Goal: Check status: Check status

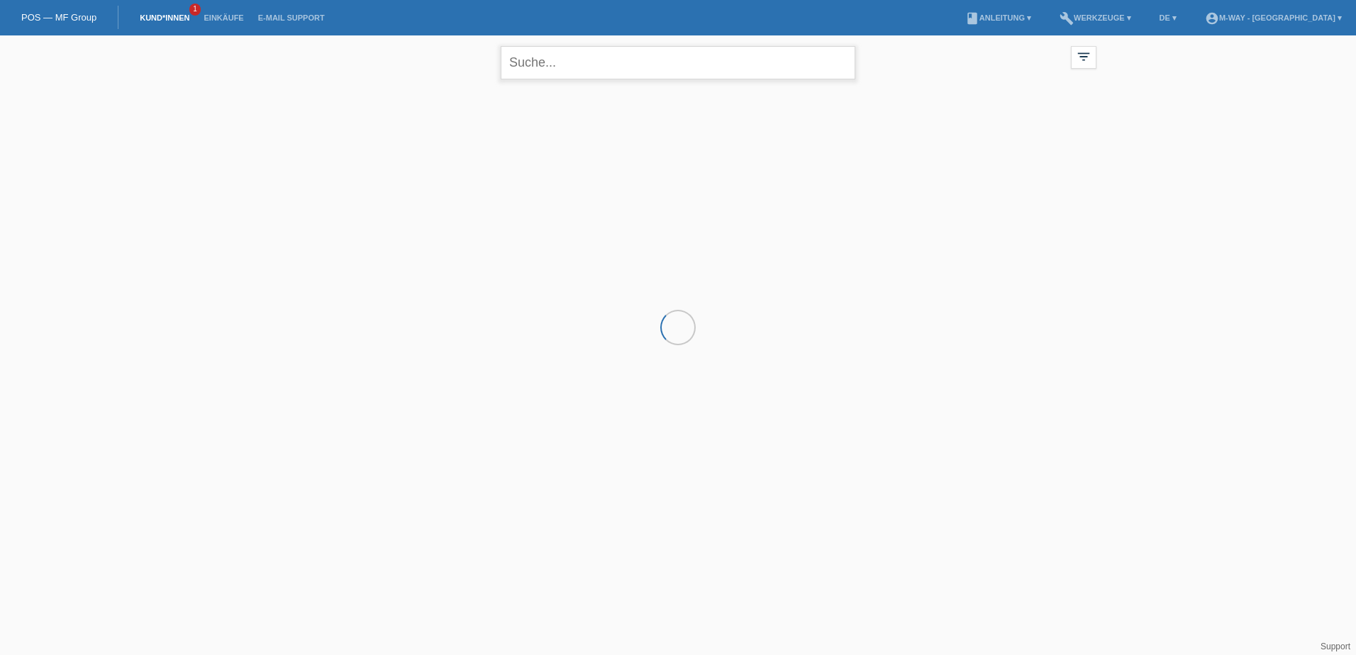
click at [569, 69] on input "text" at bounding box center [678, 62] width 354 height 33
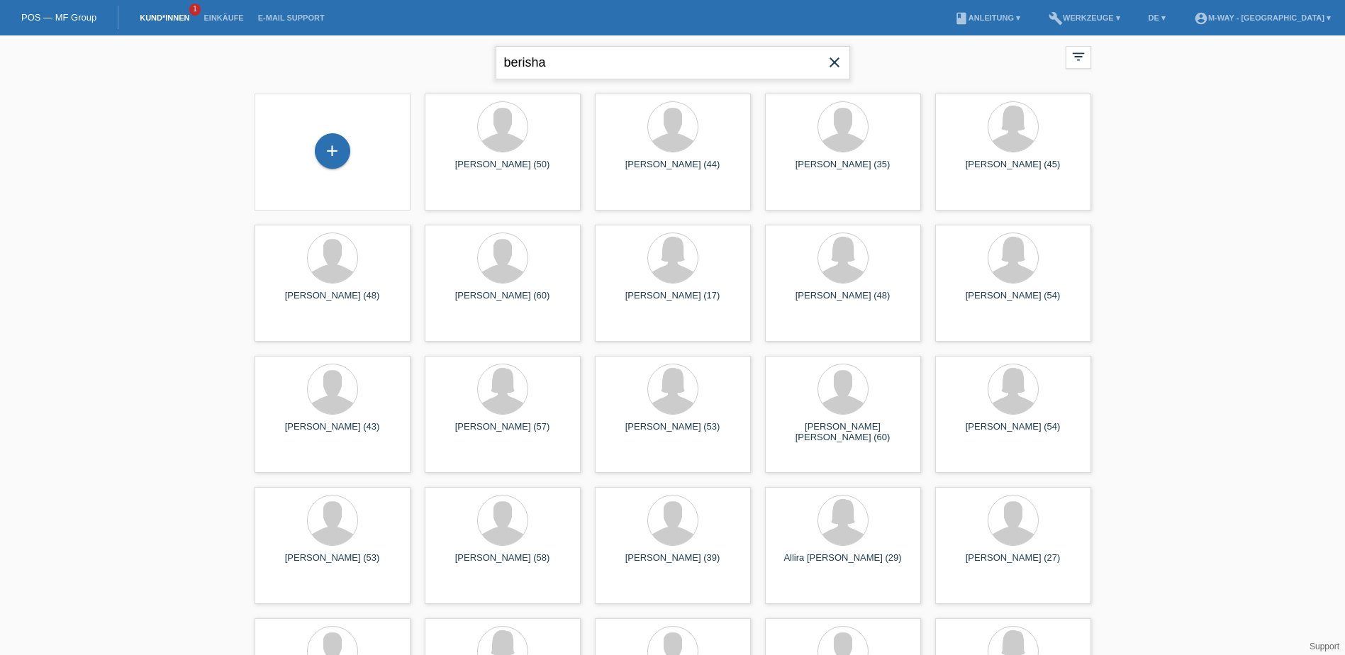
type input "berisha"
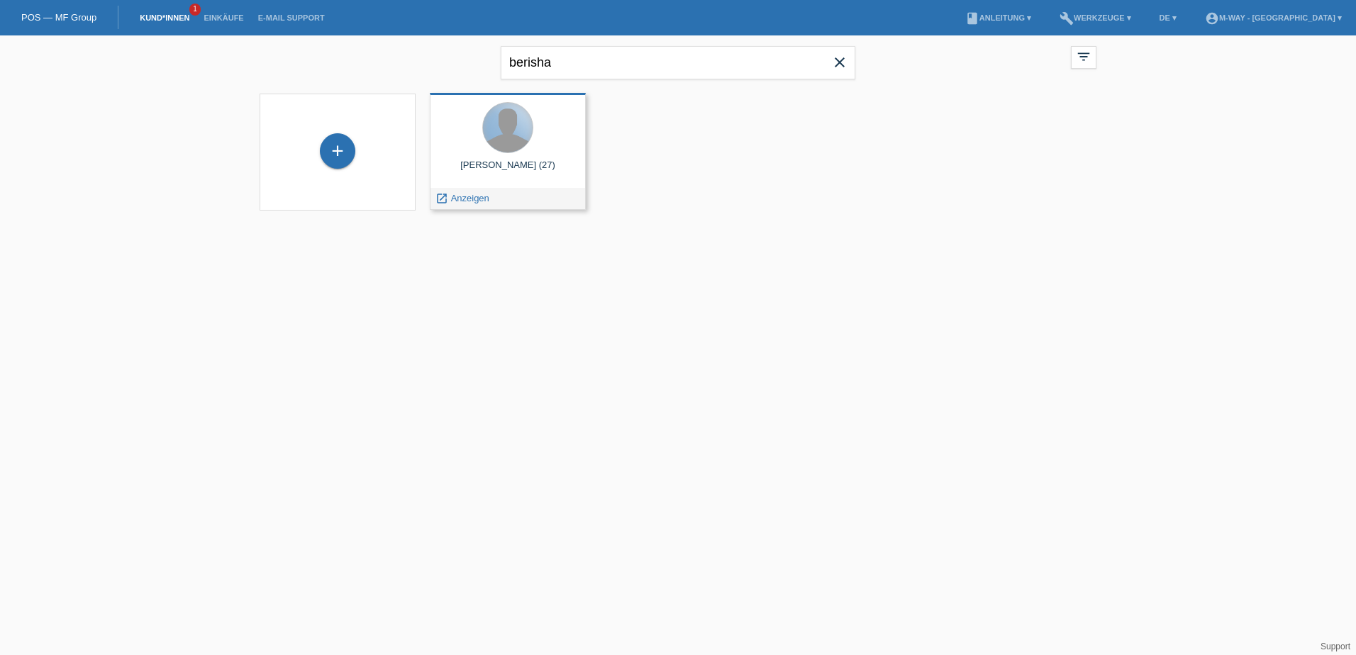
click at [509, 143] on div at bounding box center [508, 128] width 50 height 50
click at [473, 199] on span "Anzeigen" at bounding box center [470, 198] width 38 height 11
